Goal: Navigation & Orientation: Find specific page/section

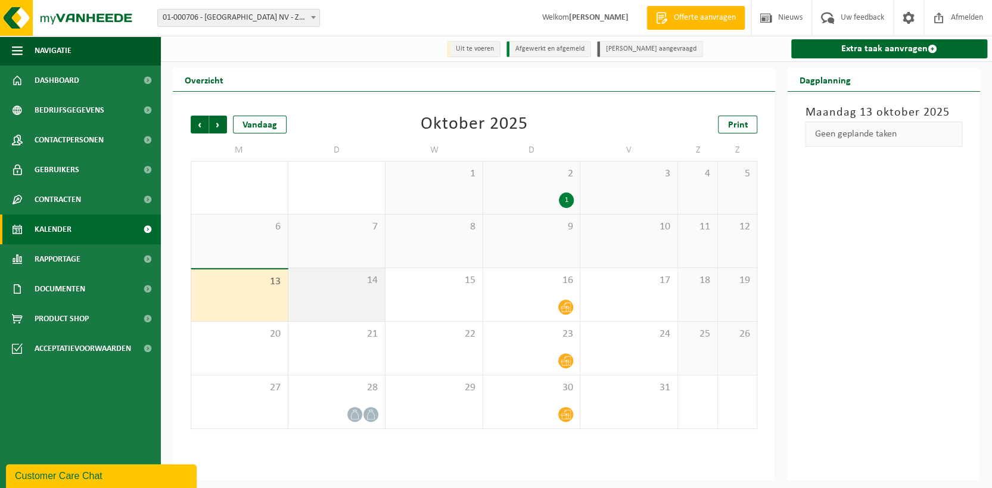
click at [329, 293] on div "14" at bounding box center [336, 294] width 97 height 53
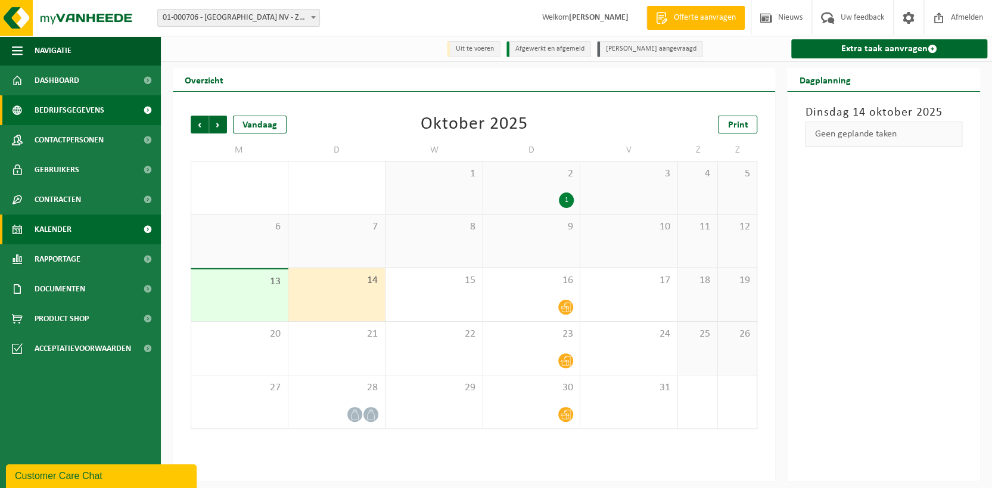
click at [78, 105] on span "Bedrijfsgegevens" at bounding box center [70, 110] width 70 height 30
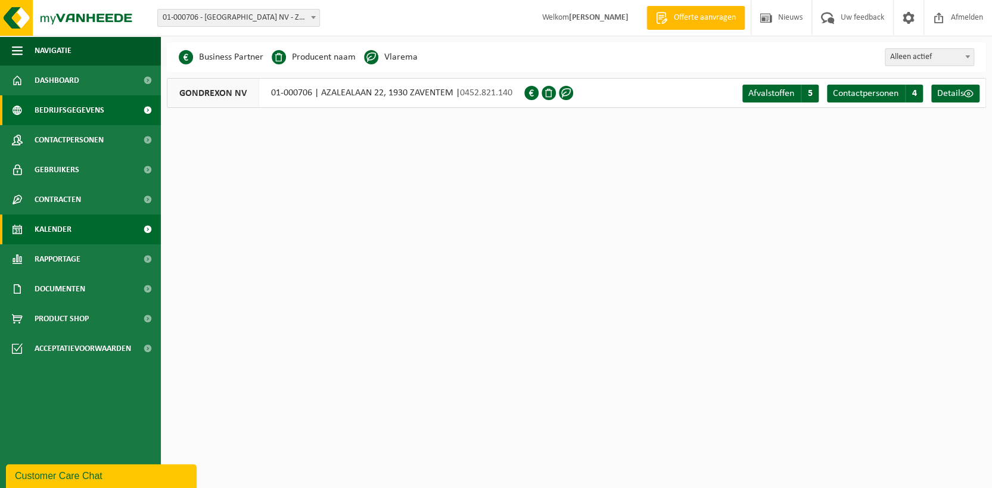
click at [63, 231] on span "Kalender" at bounding box center [53, 229] width 37 height 30
